Goal: Find contact information: Find contact information

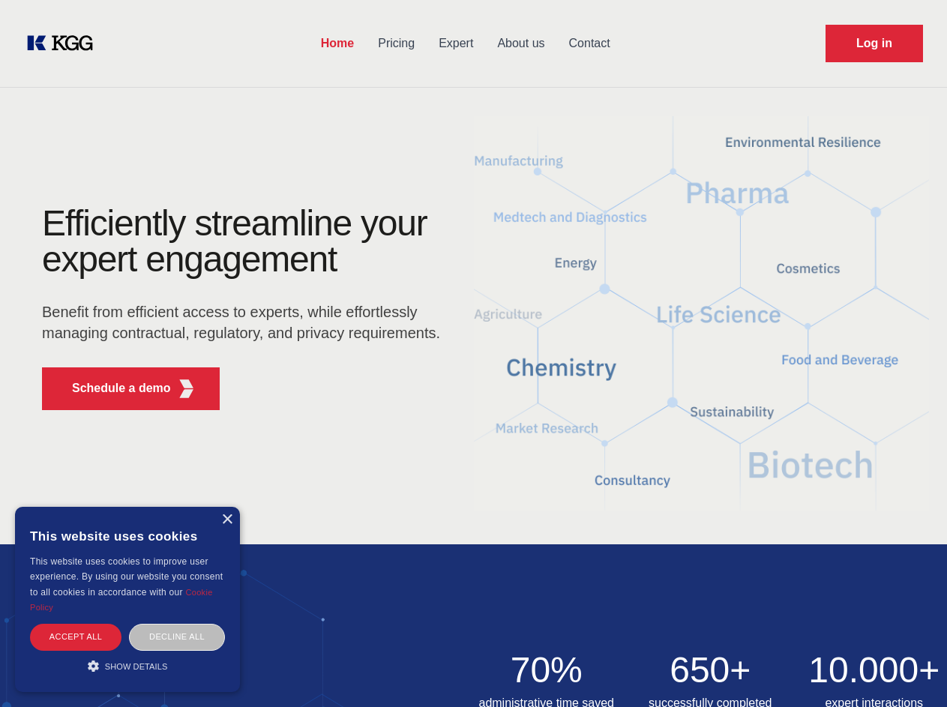
click at [473, 353] on div "Efficiently streamline your expert engagement Benefit from efficient access to …" at bounding box center [246, 314] width 456 height 217
click at [113, 389] on p "Schedule a demo" at bounding box center [121, 389] width 99 height 18
click at [227, 520] on div "× This website uses cookies This website uses cookies to improve user experienc…" at bounding box center [127, 599] width 225 height 185
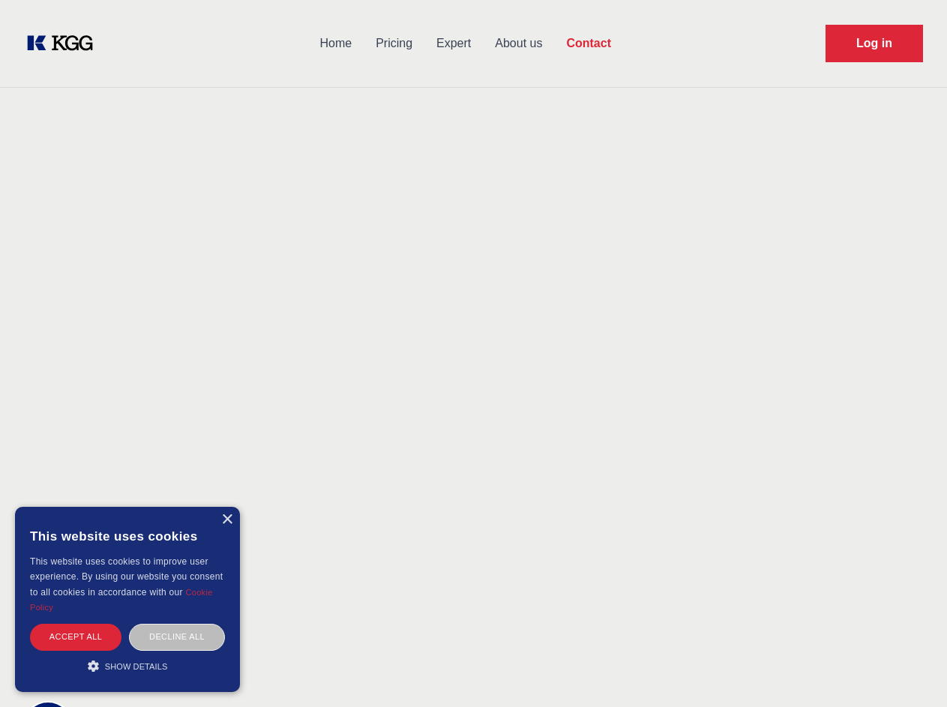
click at [76, 637] on div "Accept all" at bounding box center [76, 637] width 92 height 26
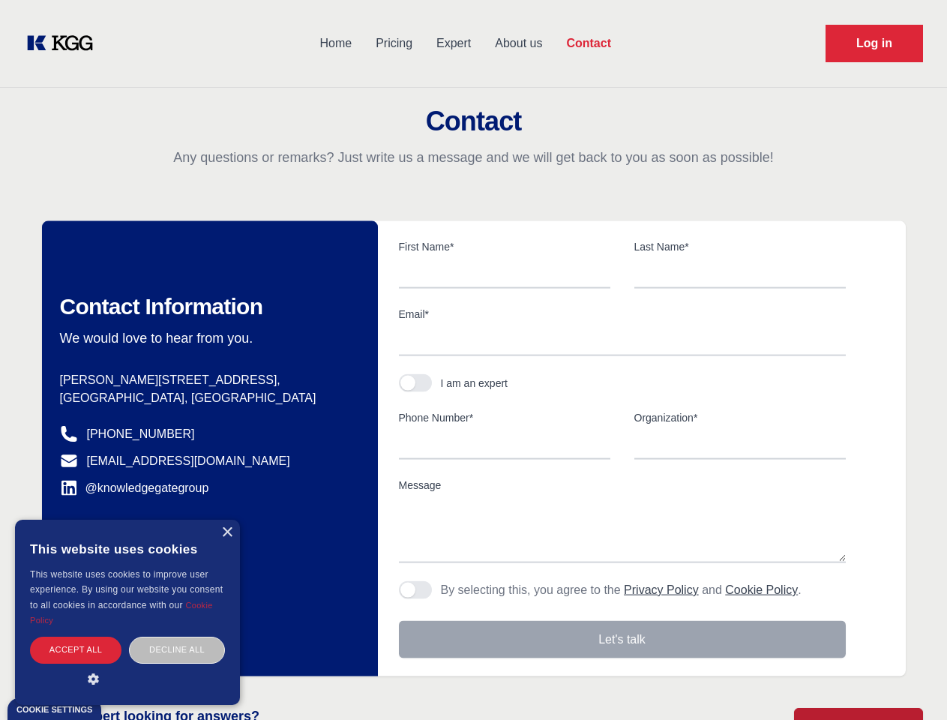
click at [177, 637] on div "Decline all" at bounding box center [177, 650] width 96 height 26
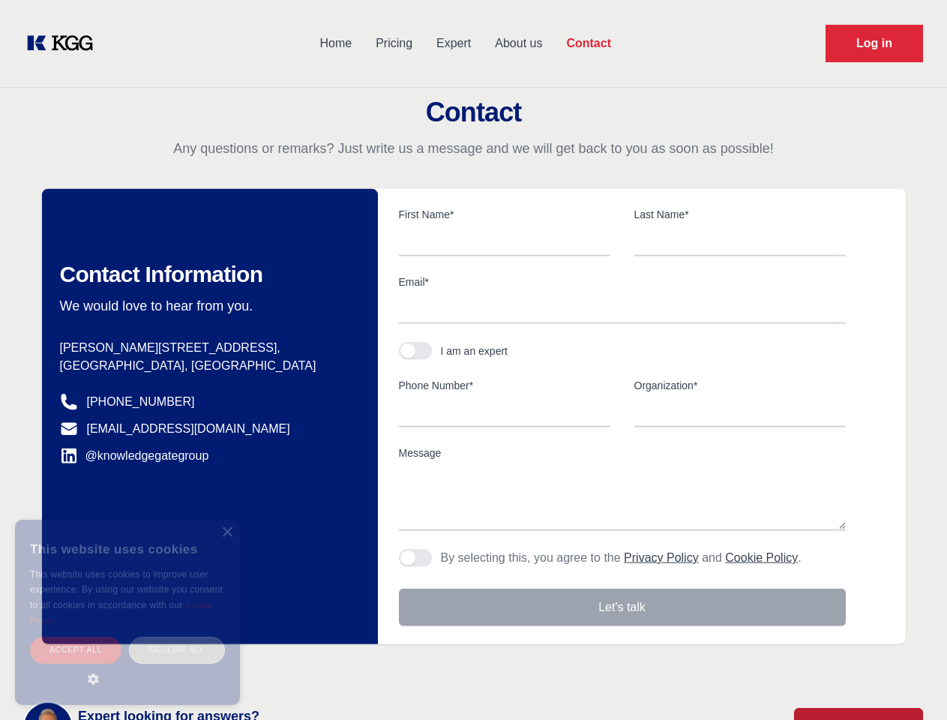
click at [128, 666] on main "Contact Any questions or remarks? Just write us a message and we will get back …" at bounding box center [473, 390] width 947 height 781
